Goal: Task Accomplishment & Management: Manage account settings

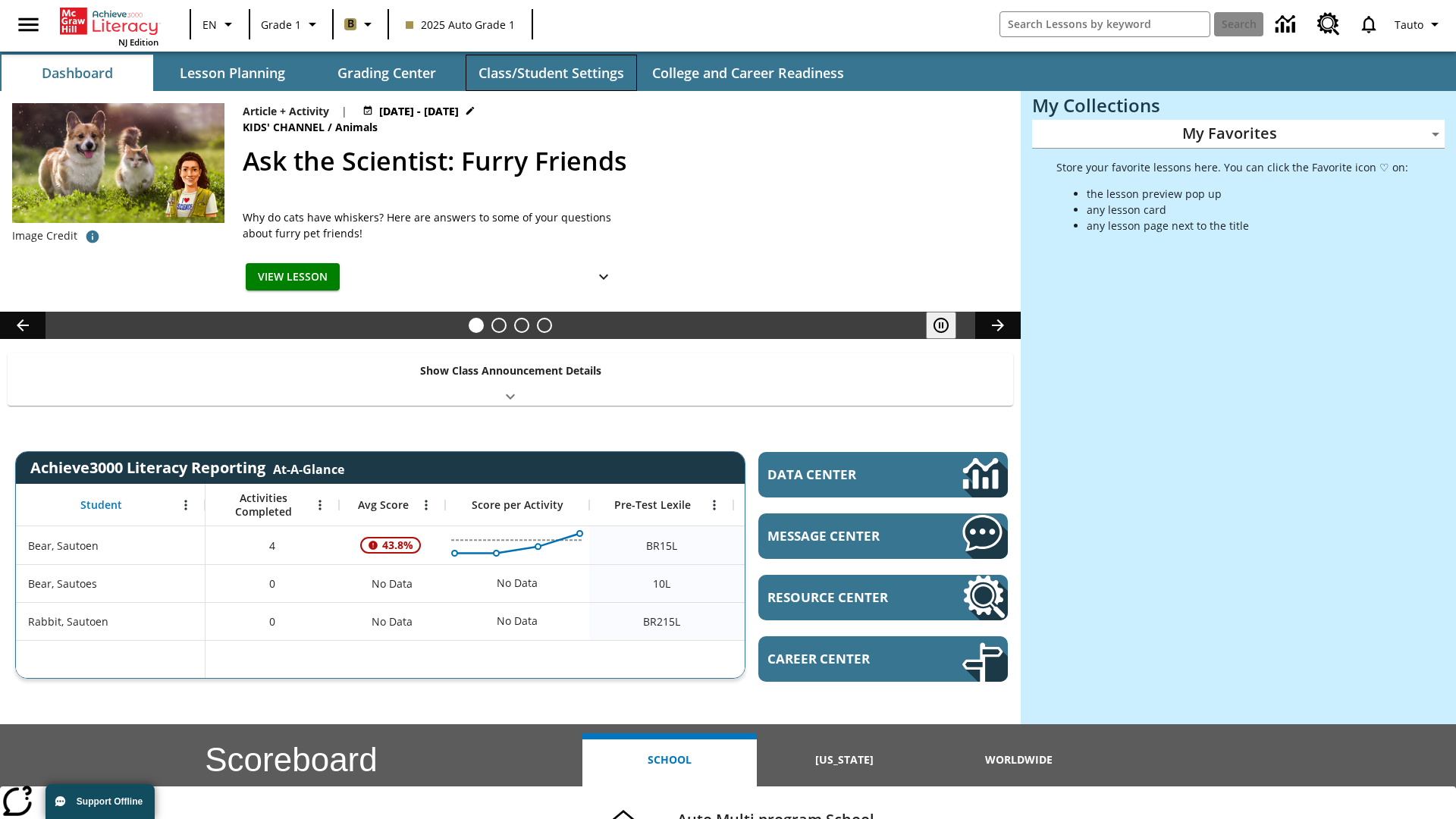
click at [550, 73] on button "Class/Student Settings" at bounding box center [551, 72] width 172 height 37
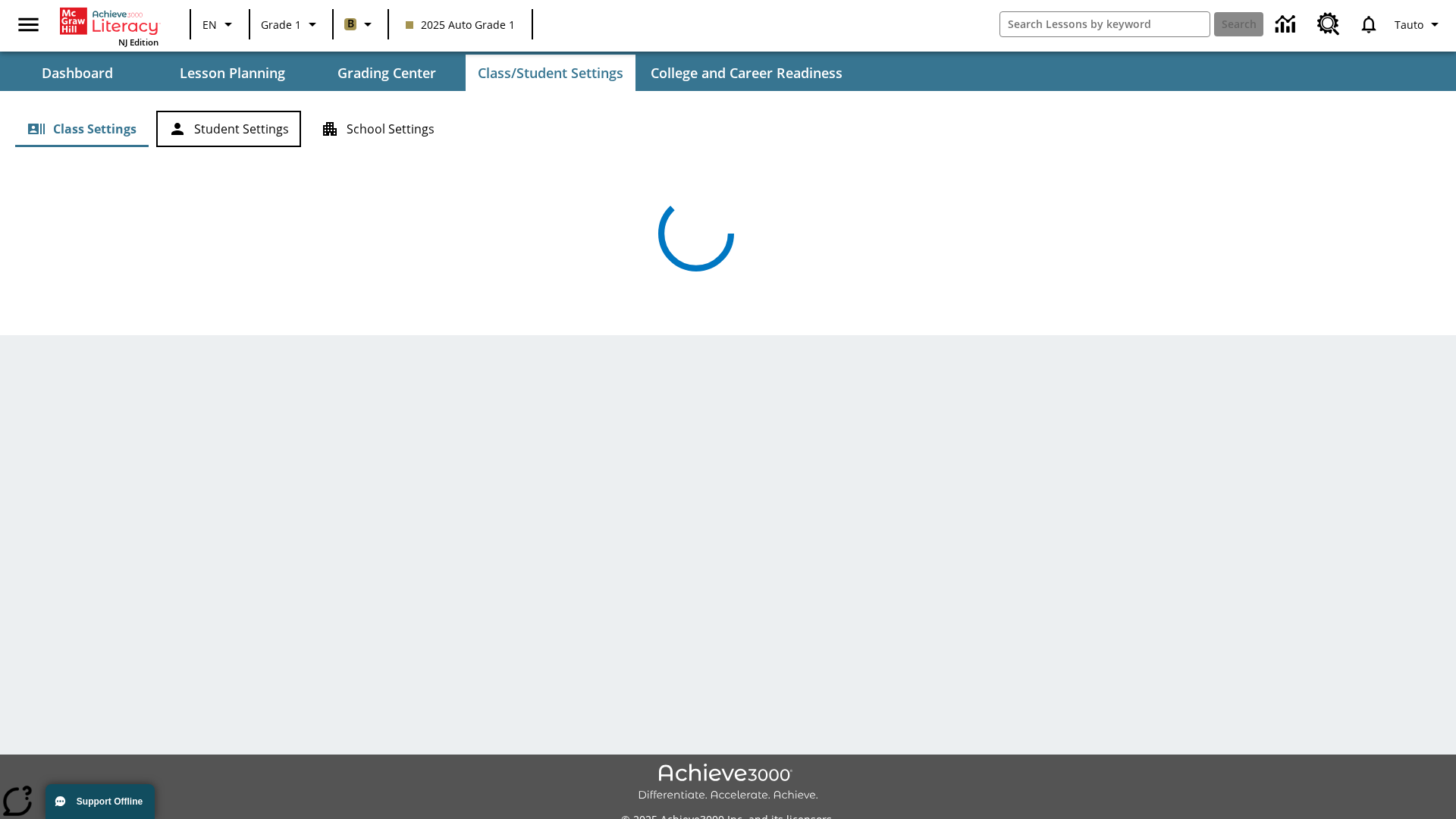
click at [228, 129] on button "Student Settings" at bounding box center [228, 128] width 145 height 37
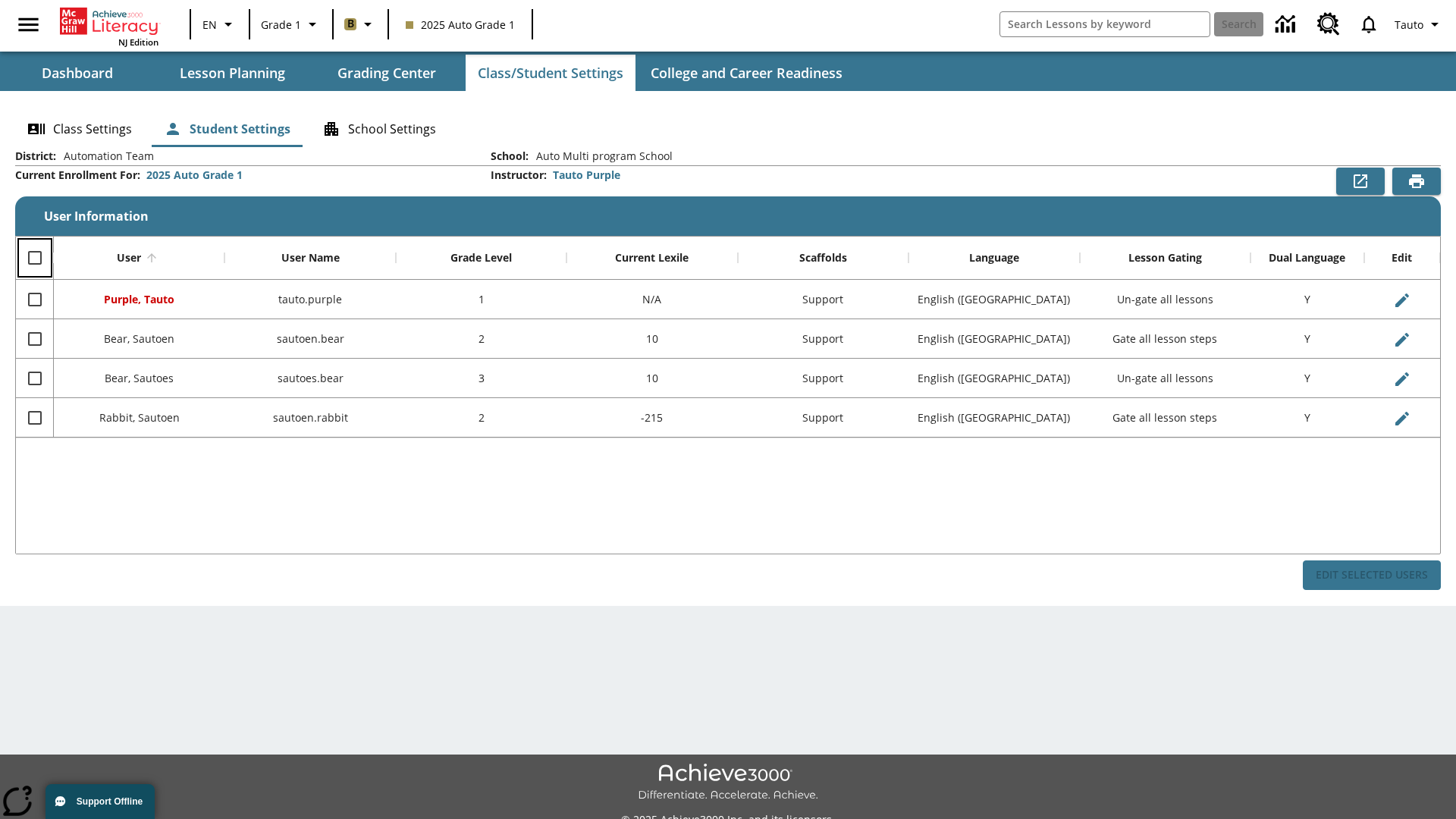
click at [35, 258] on input "Select all rows" at bounding box center [35, 258] width 32 height 32
checkbox input "true"
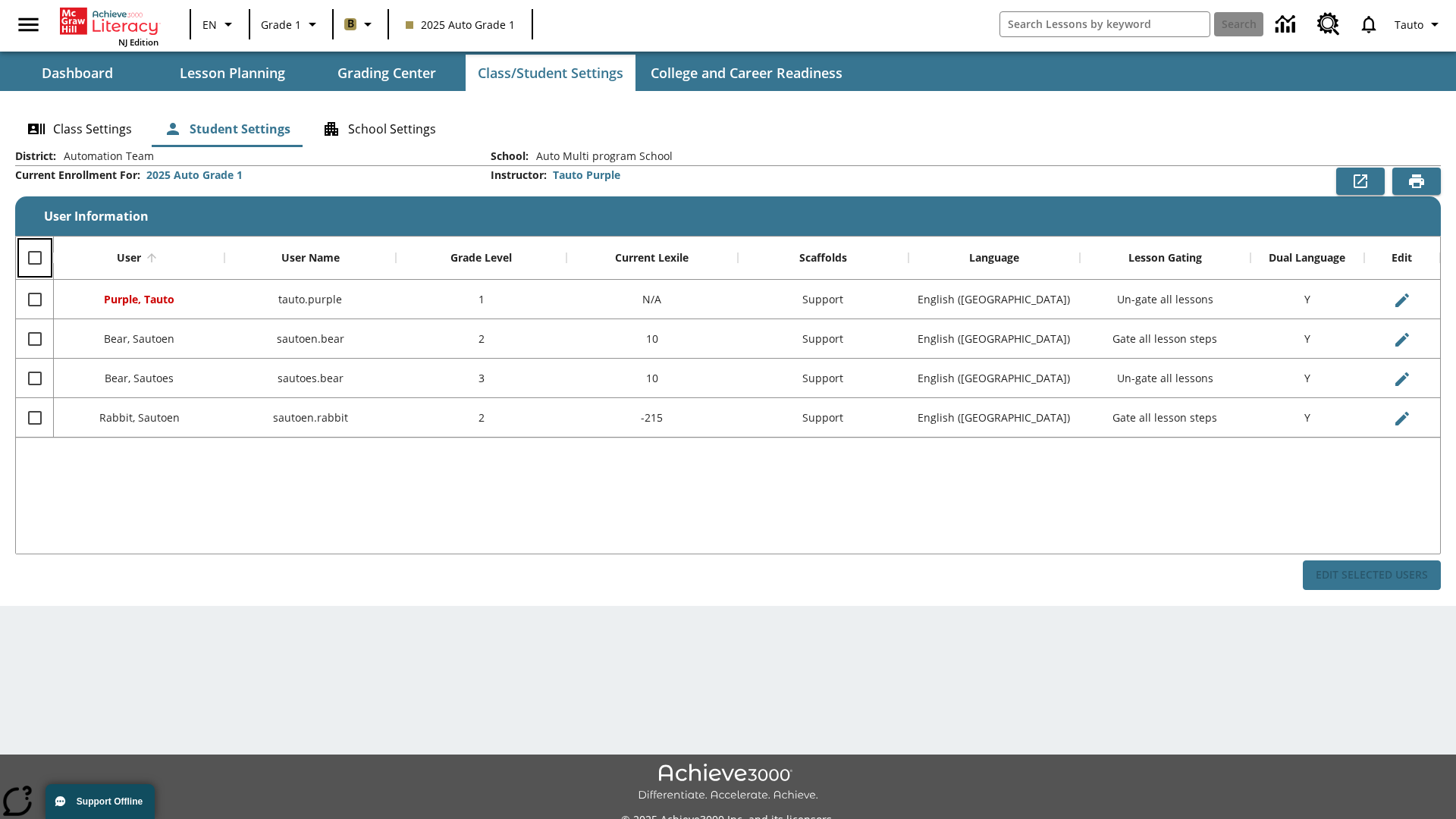
checkbox input "true"
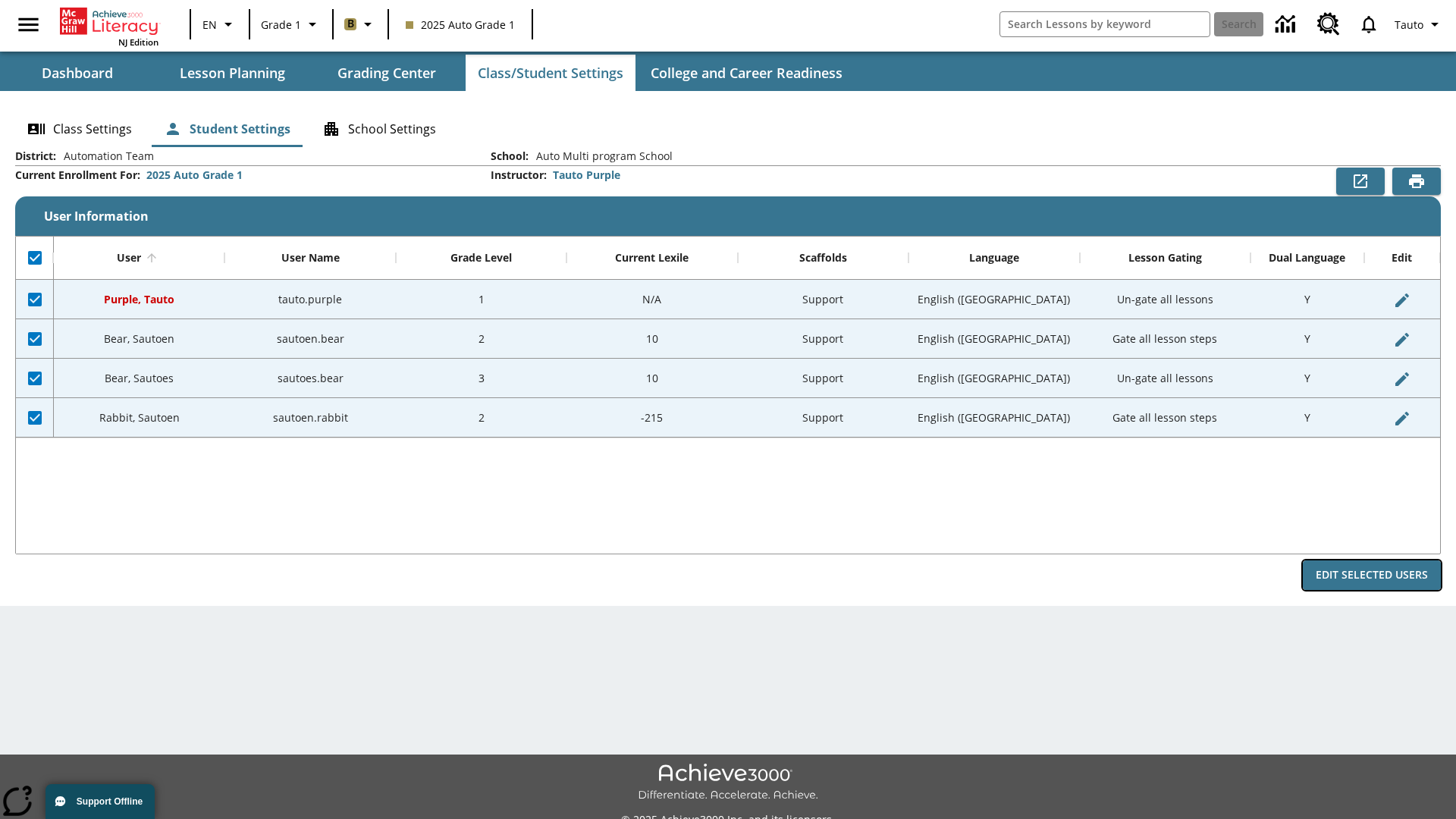
click at [1372, 575] on button "Edit Selected Users" at bounding box center [1372, 575] width 138 height 30
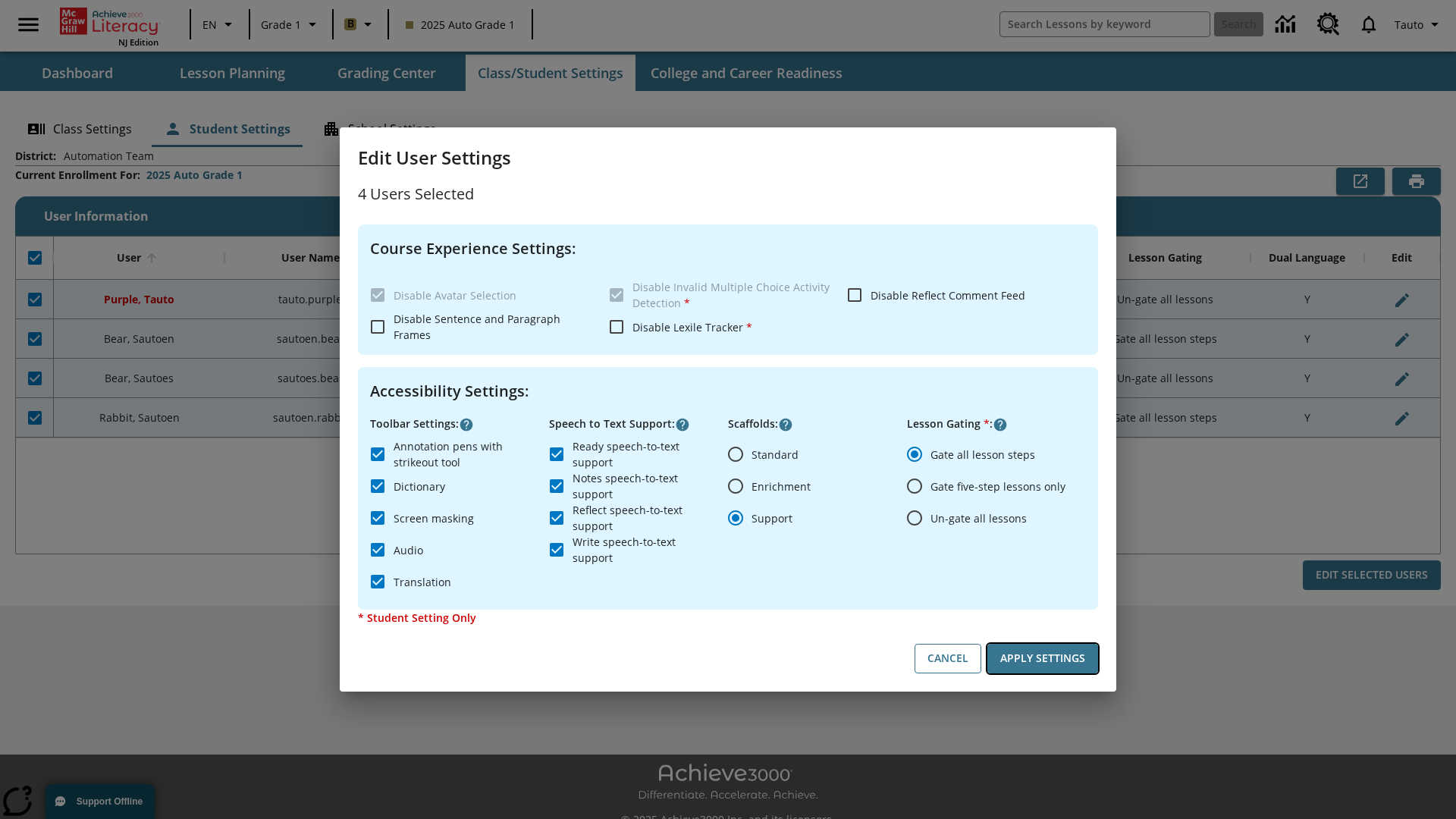
click at [1043, 658] on button "Apply Settings" at bounding box center [1043, 659] width 110 height 30
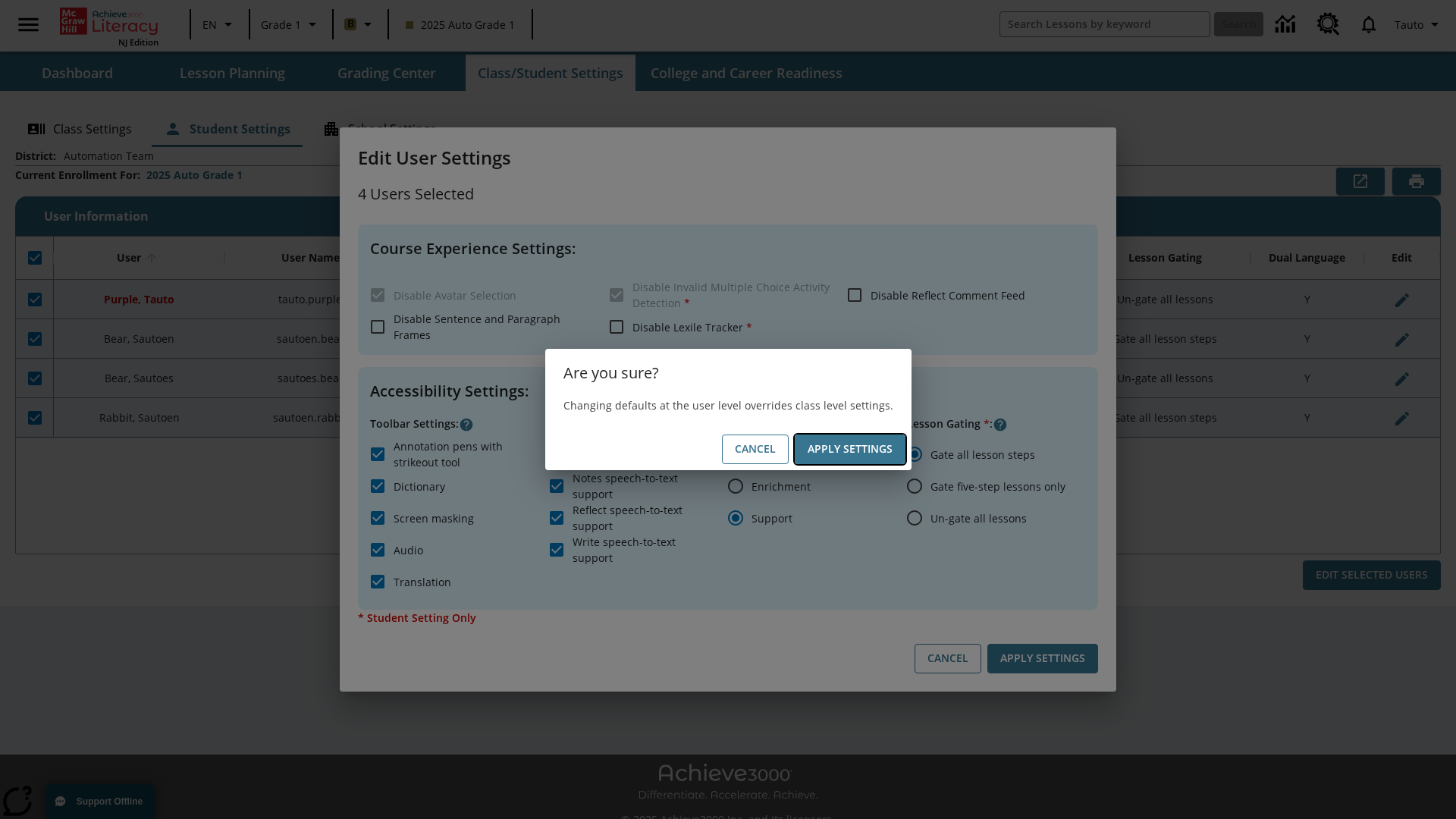
click at [849, 449] on button "Apply Settings" at bounding box center [850, 450] width 110 height 30
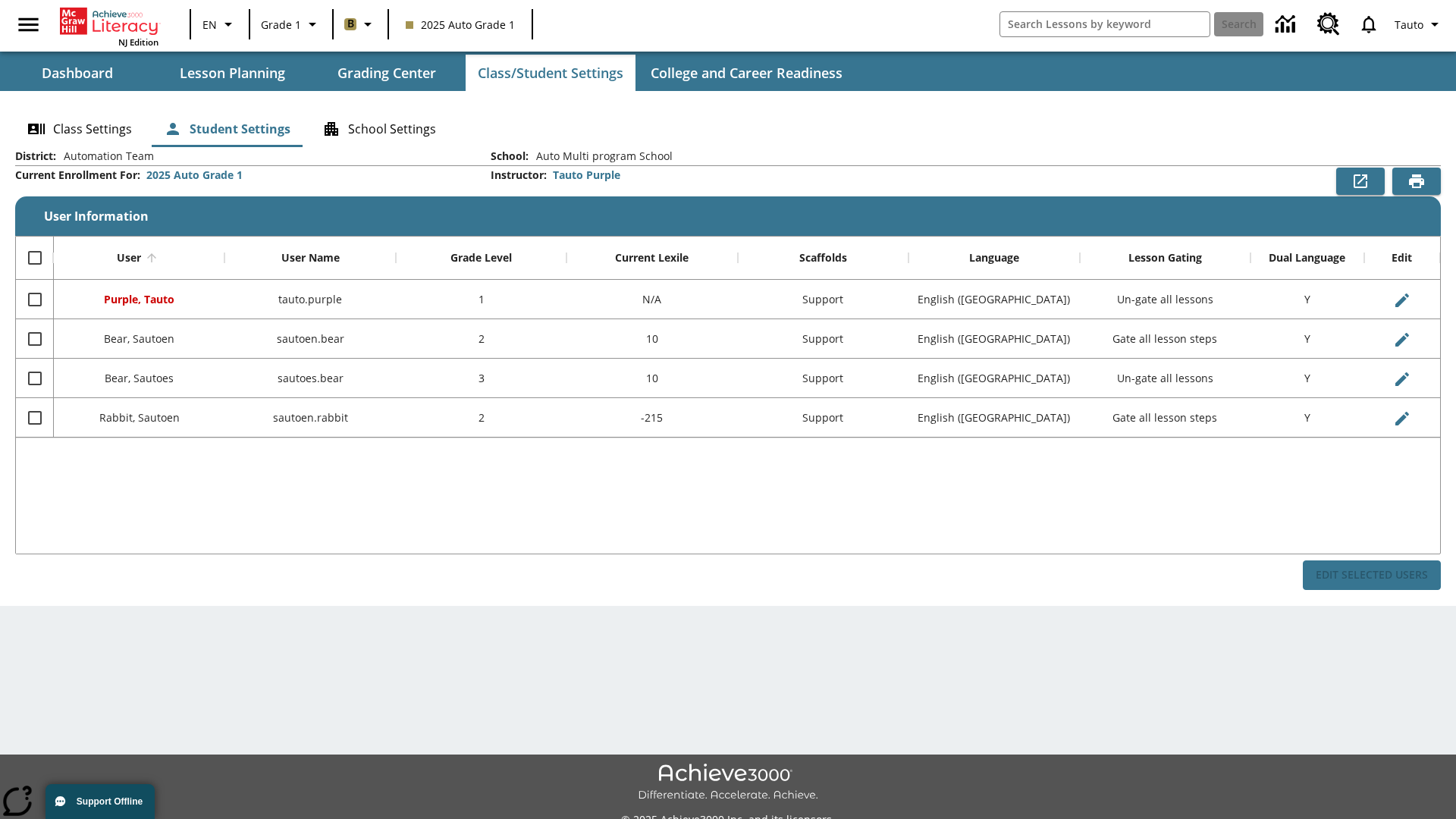
checkbox input "false"
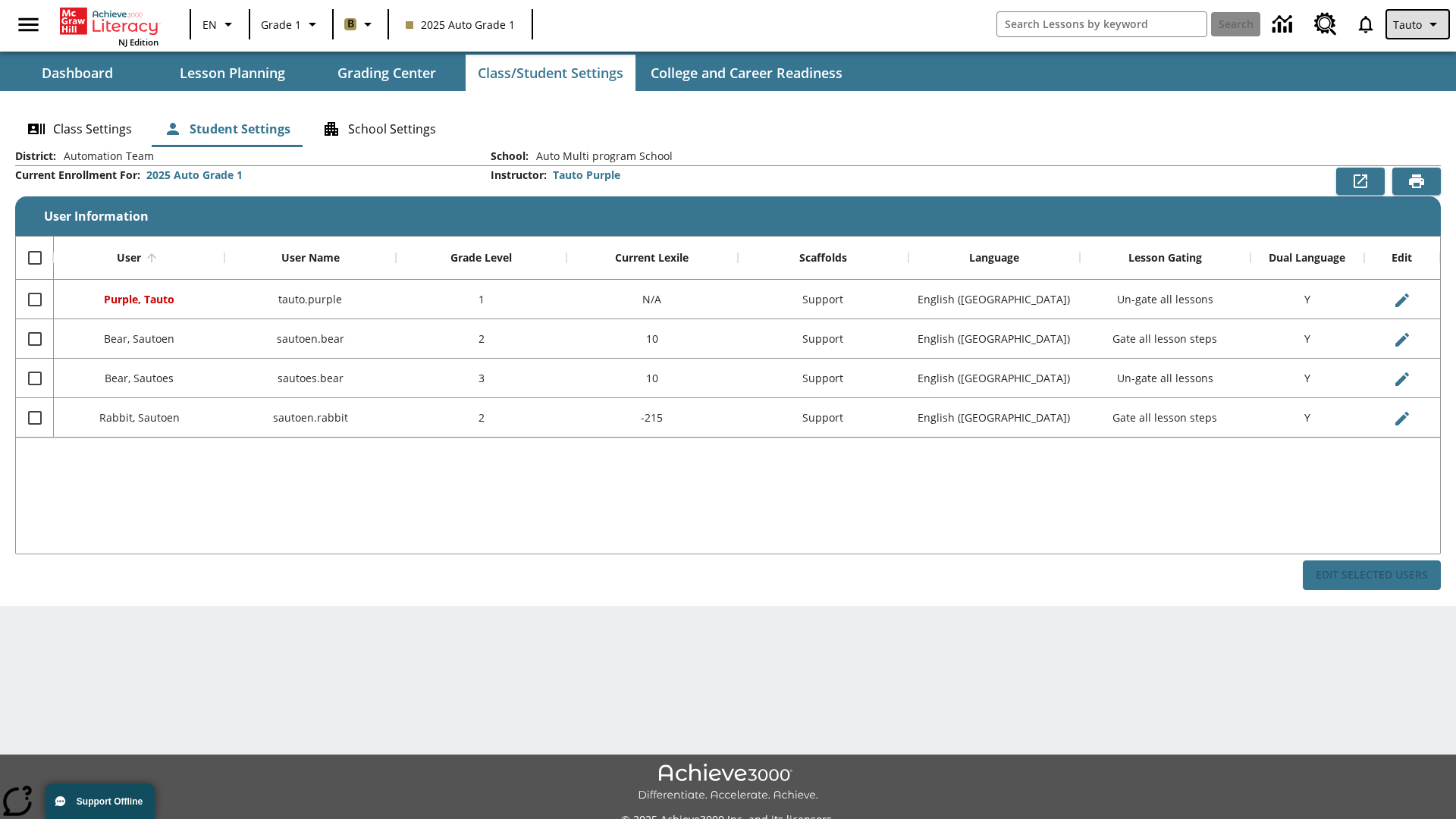
click at [1420, 25] on span "Tauto" at bounding box center [1408, 25] width 29 height 16
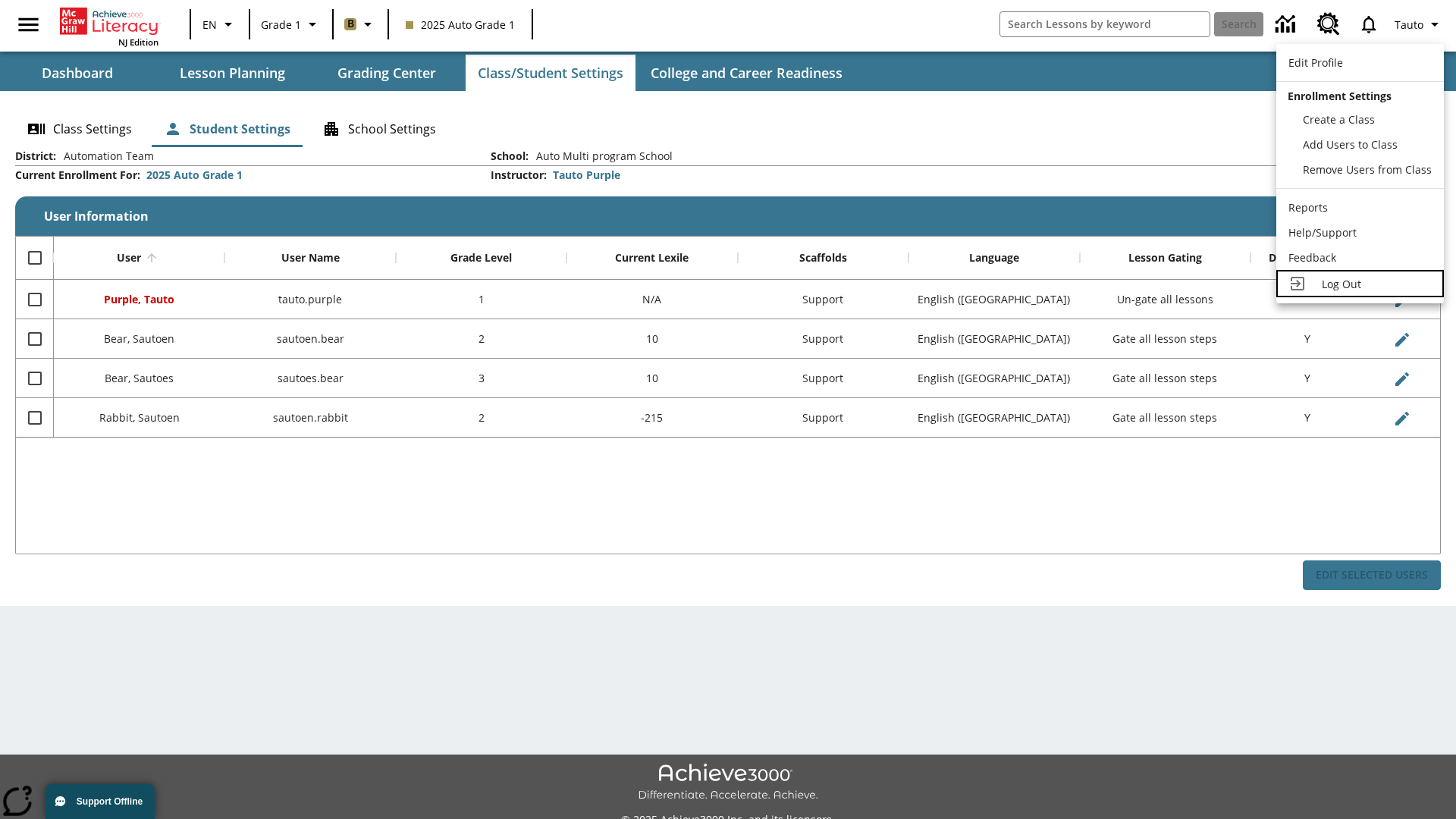
click at [1360, 284] on span "Log Out" at bounding box center [1342, 284] width 39 height 15
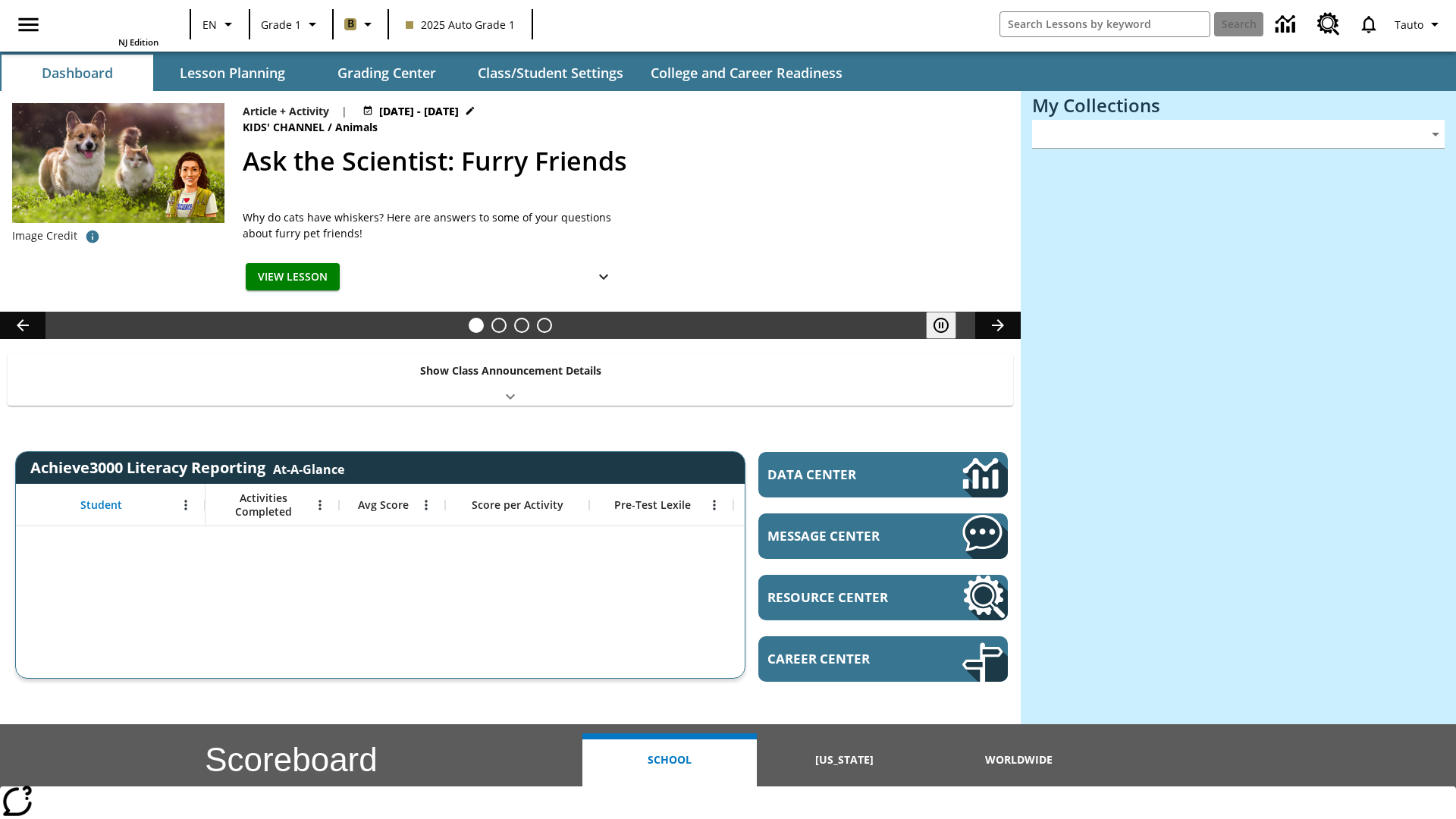
type input "-1"
